Goal: Register for event/course

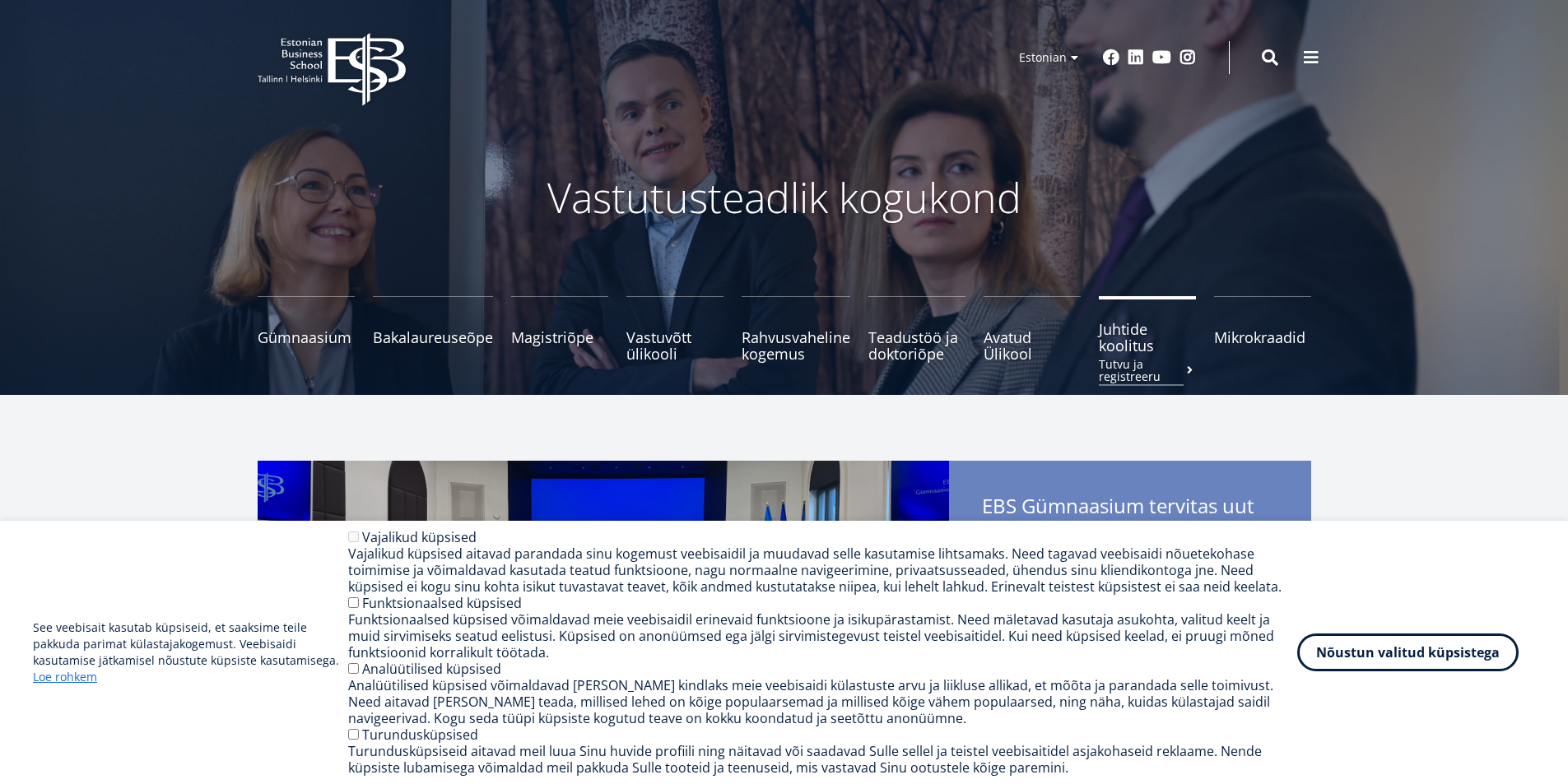
click at [1103, 339] on span "Juhtide koolitus Tutvu ja registreeru" at bounding box center [1147, 337] width 97 height 33
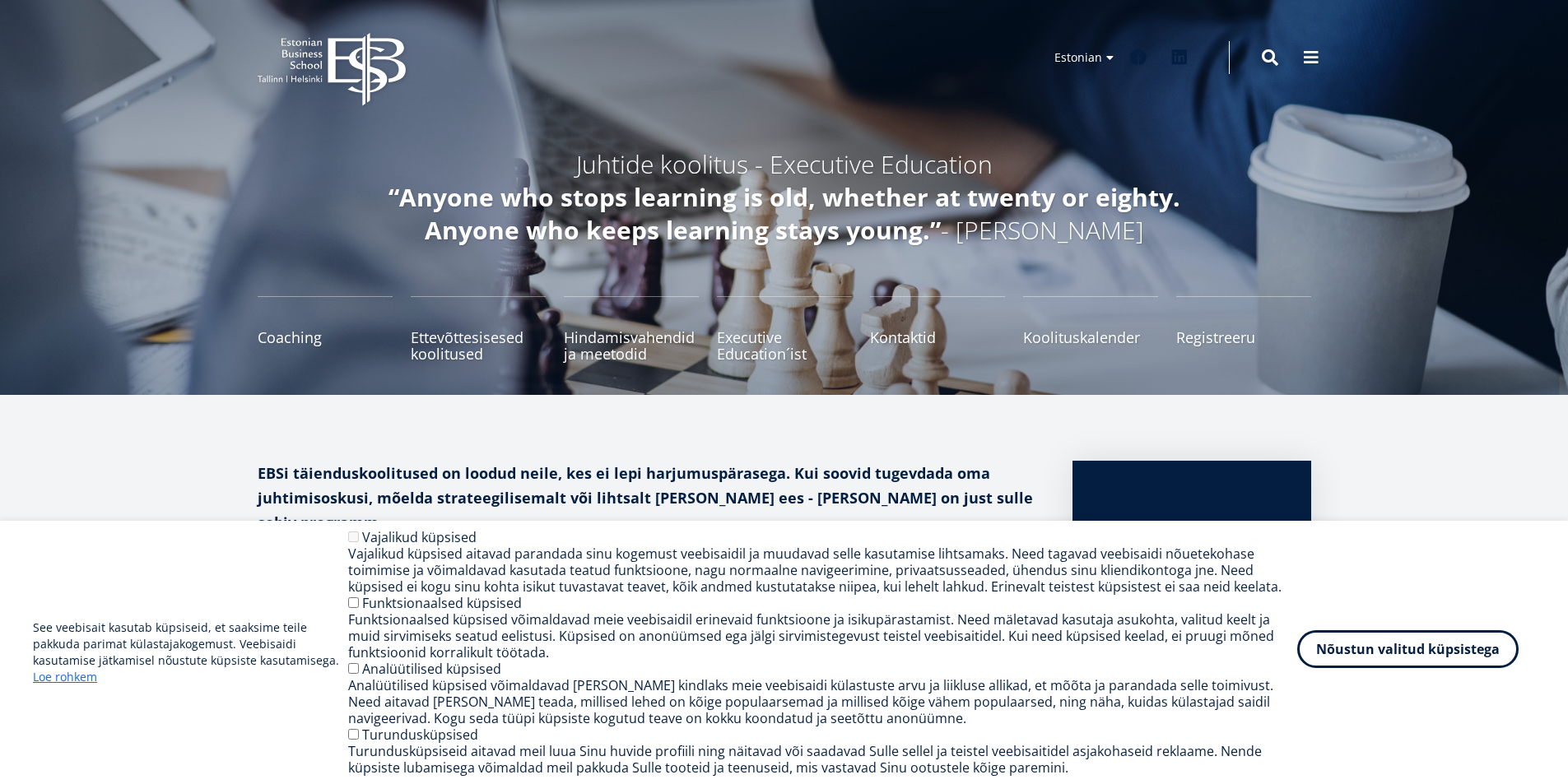
click at [1395, 658] on button "Nõustun valitud küpsistega" at bounding box center [1407, 649] width 221 height 38
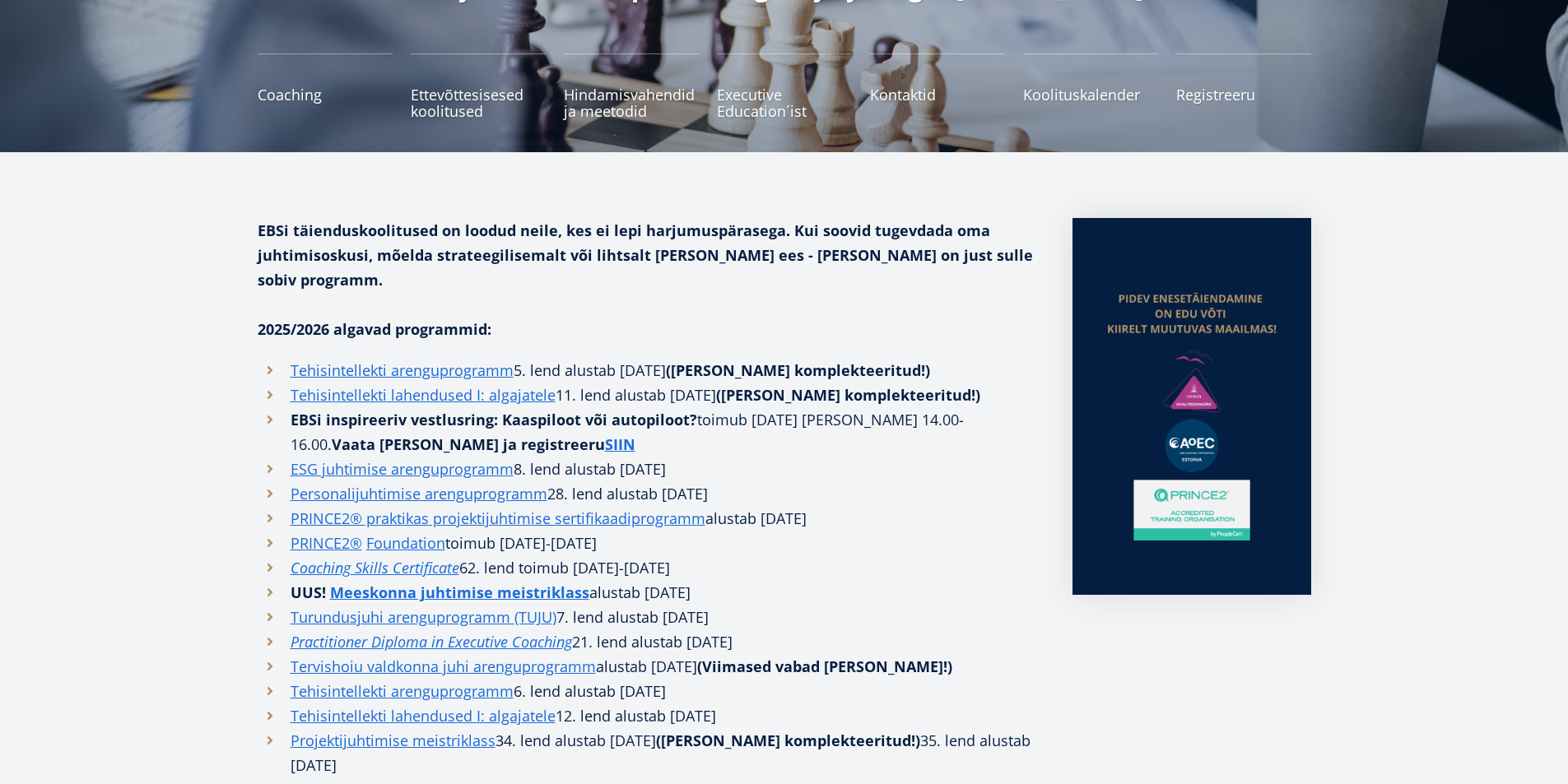
scroll to position [293, 0]
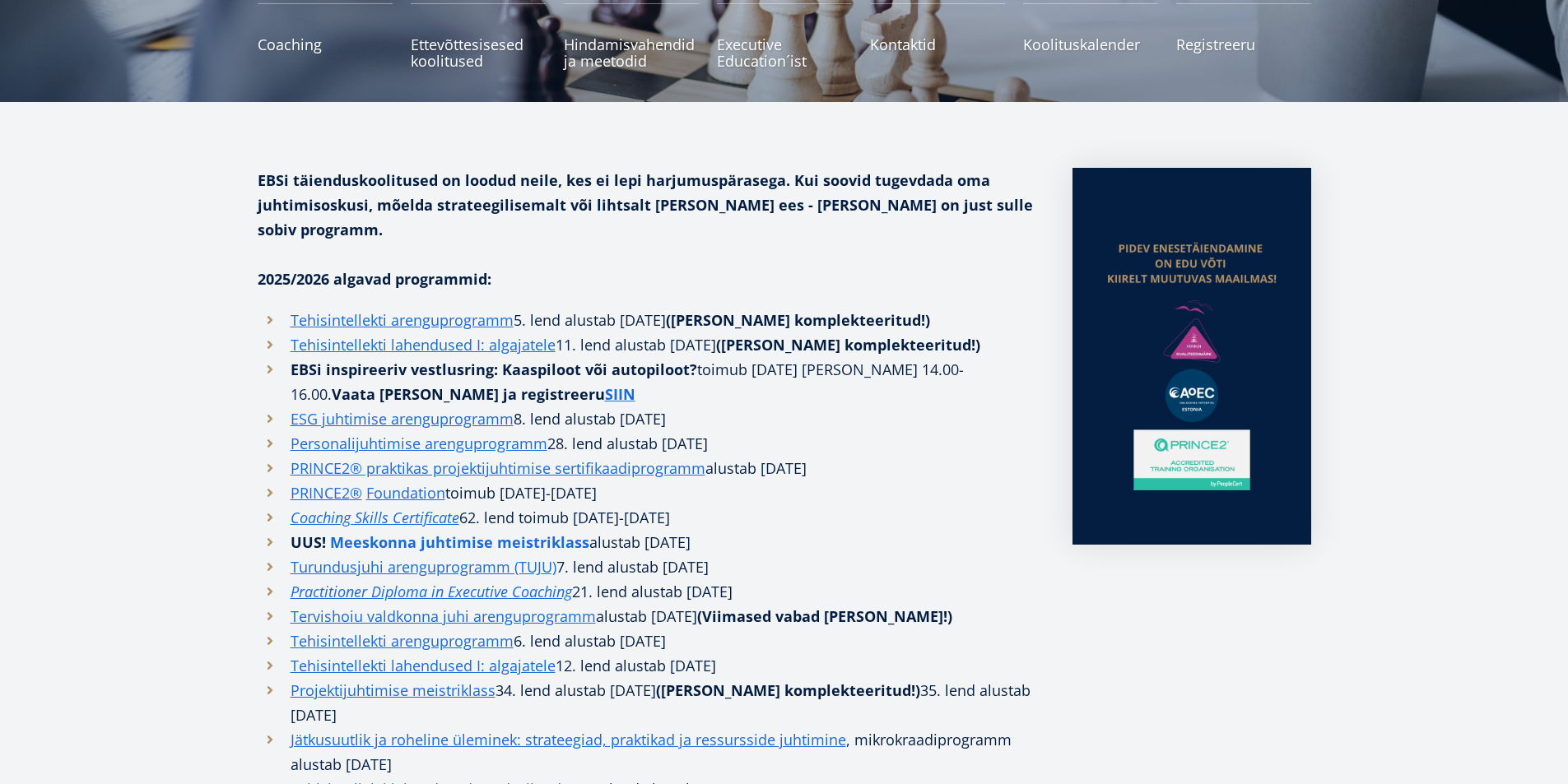
click at [488, 532] on strong "Meeskonna juhtimise meistriklass" at bounding box center [460, 542] width 259 height 20
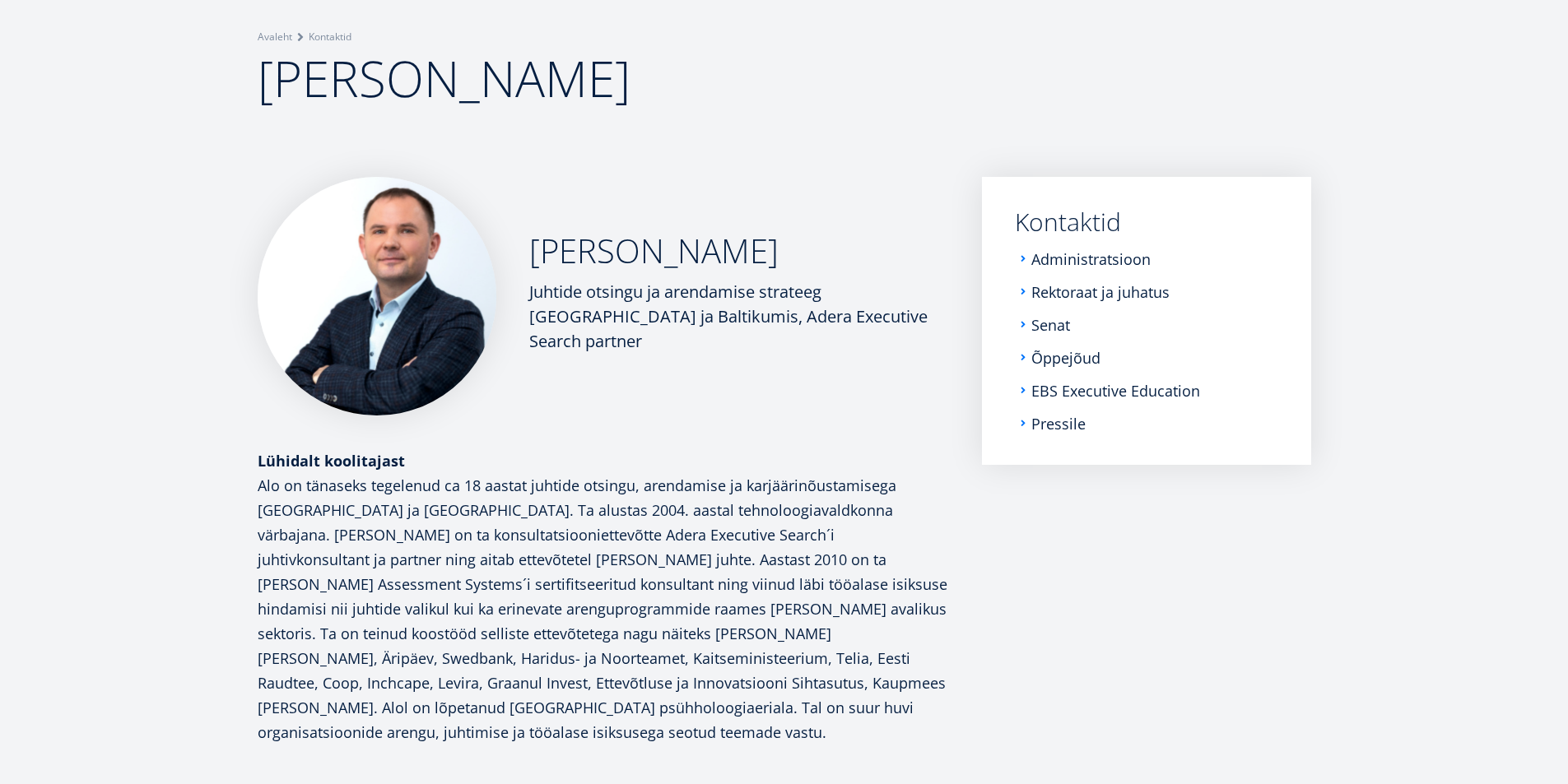
scroll to position [160, 0]
